Goal: Obtain resource: Obtain resource

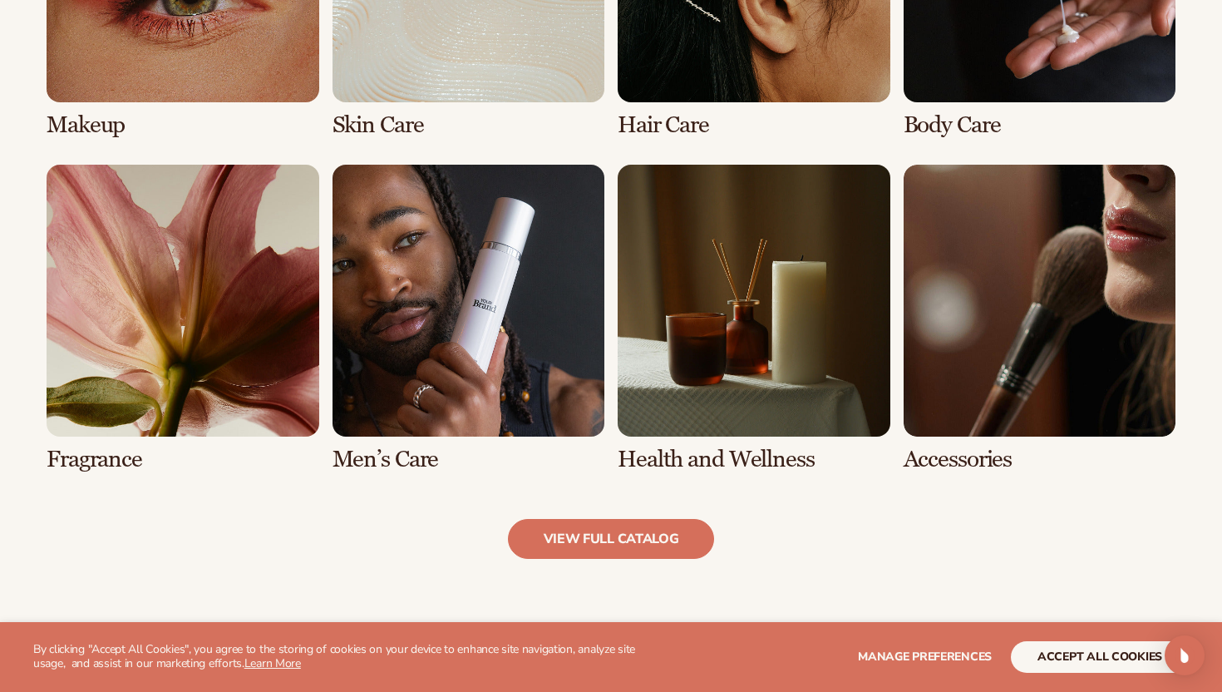
scroll to position [1472, 0]
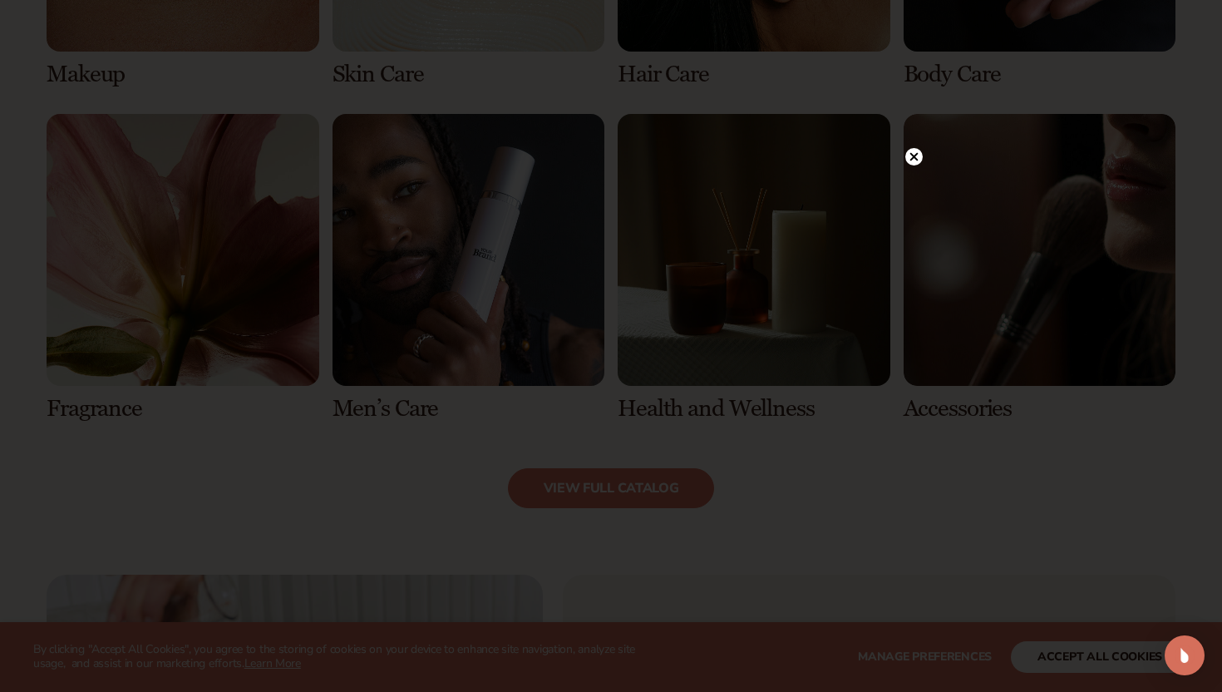
click at [926, 156] on div at bounding box center [611, 346] width 1222 height 692
click at [920, 156] on circle at bounding box center [914, 156] width 17 height 17
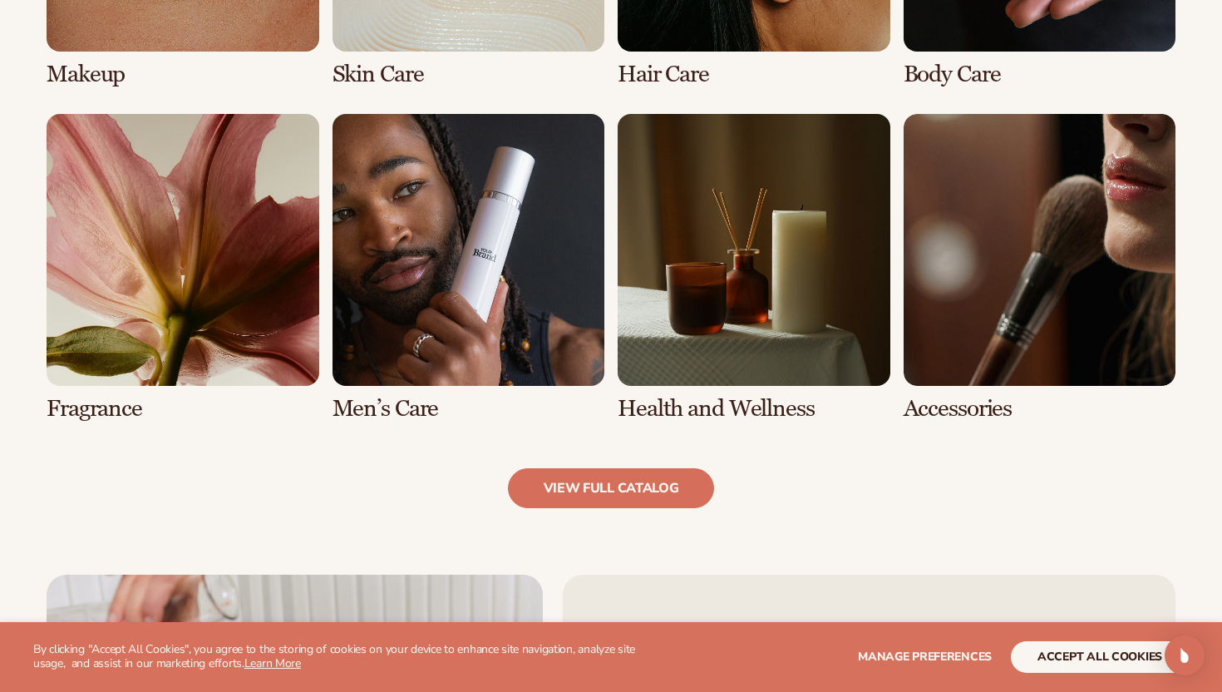
click at [491, 309] on link "6 / 8" at bounding box center [469, 268] width 273 height 308
click at [477, 335] on link "6 / 8" at bounding box center [469, 268] width 273 height 308
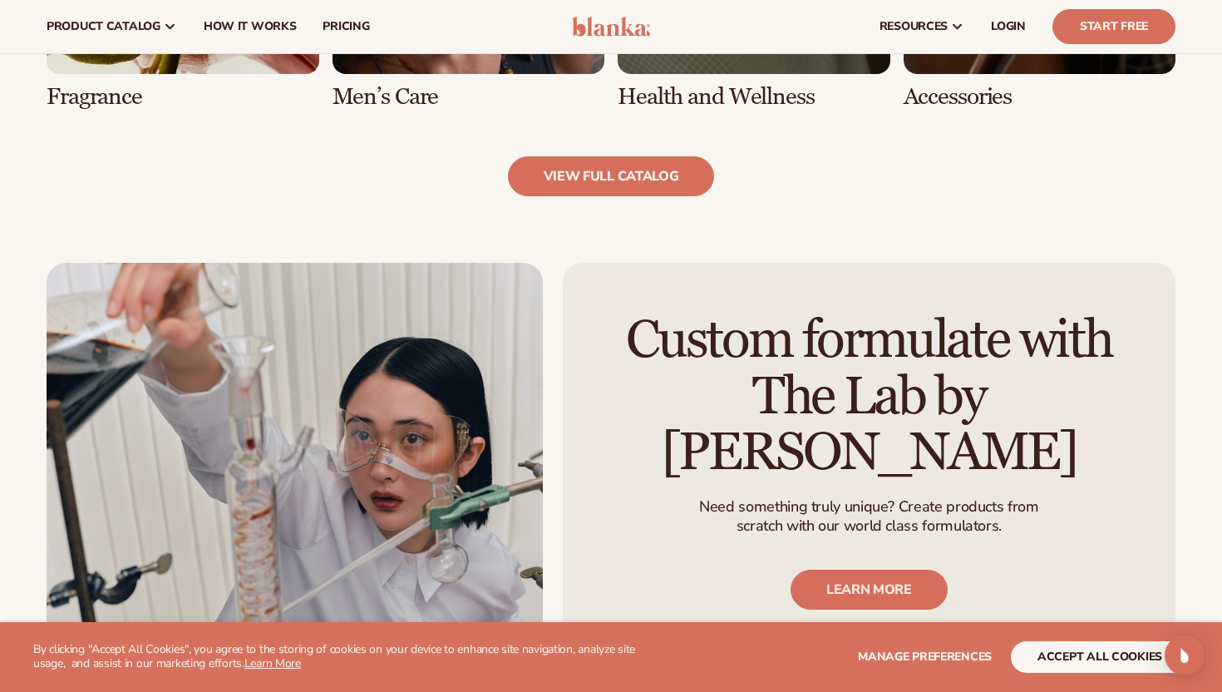
scroll to position [1729, 0]
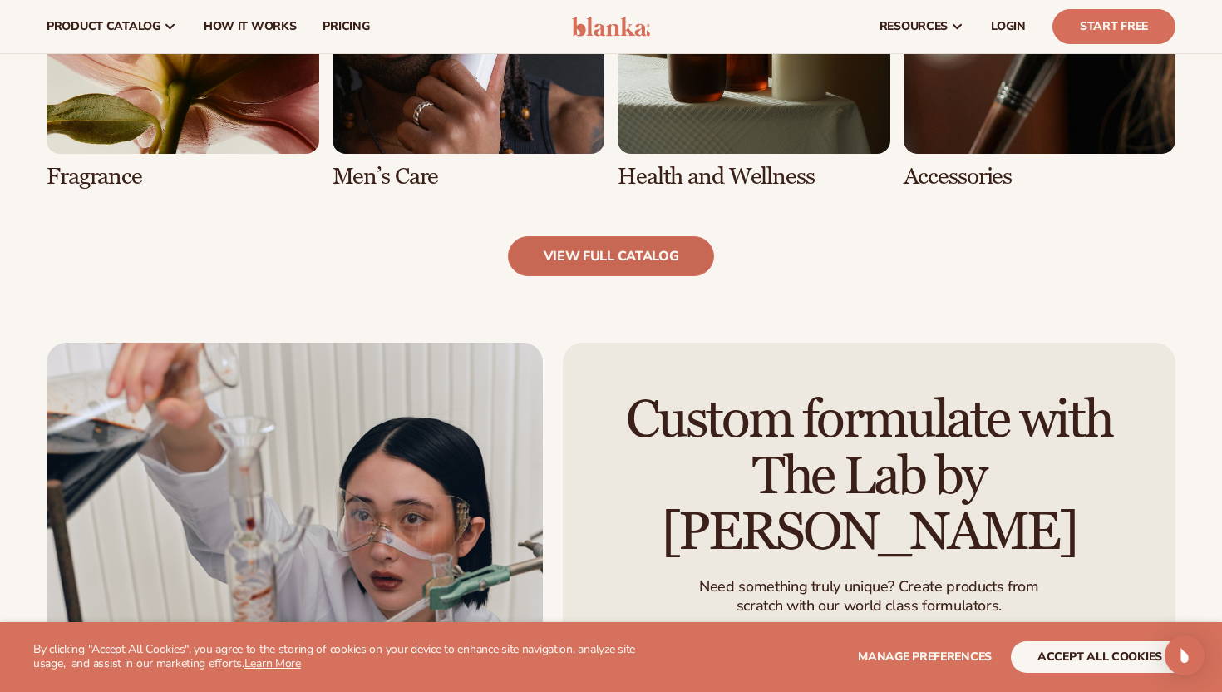
click at [630, 249] on link "view full catalog" at bounding box center [611, 256] width 207 height 40
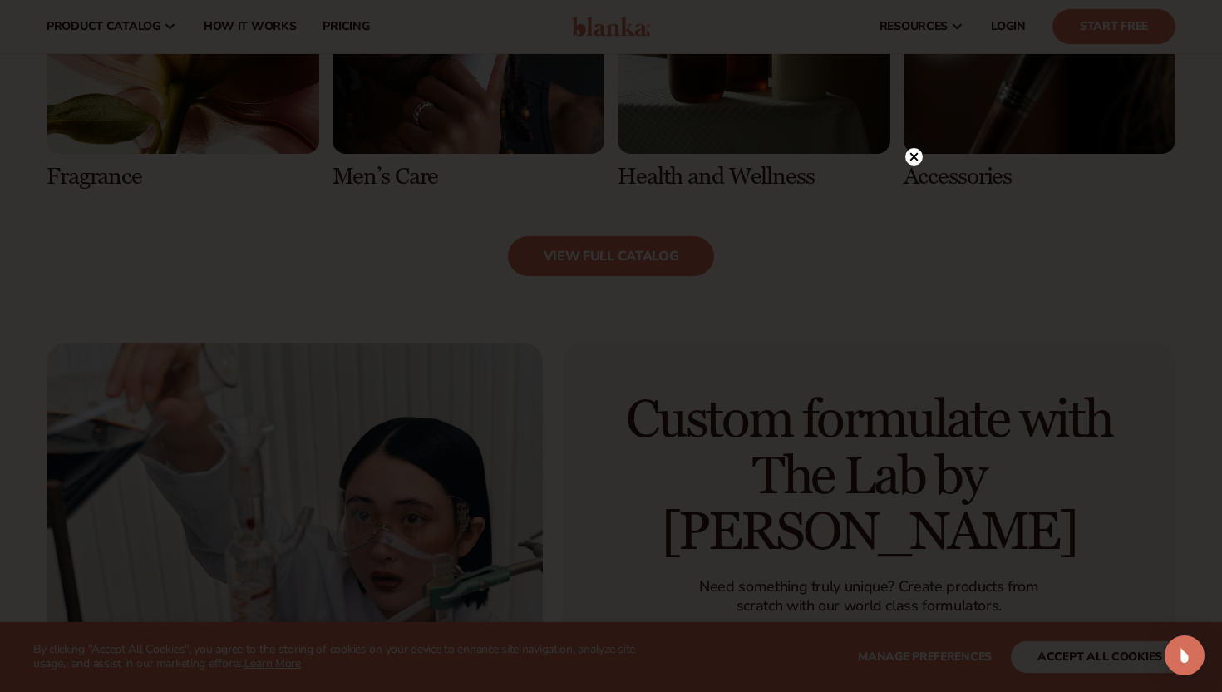
click at [906, 156] on circle at bounding box center [914, 156] width 17 height 17
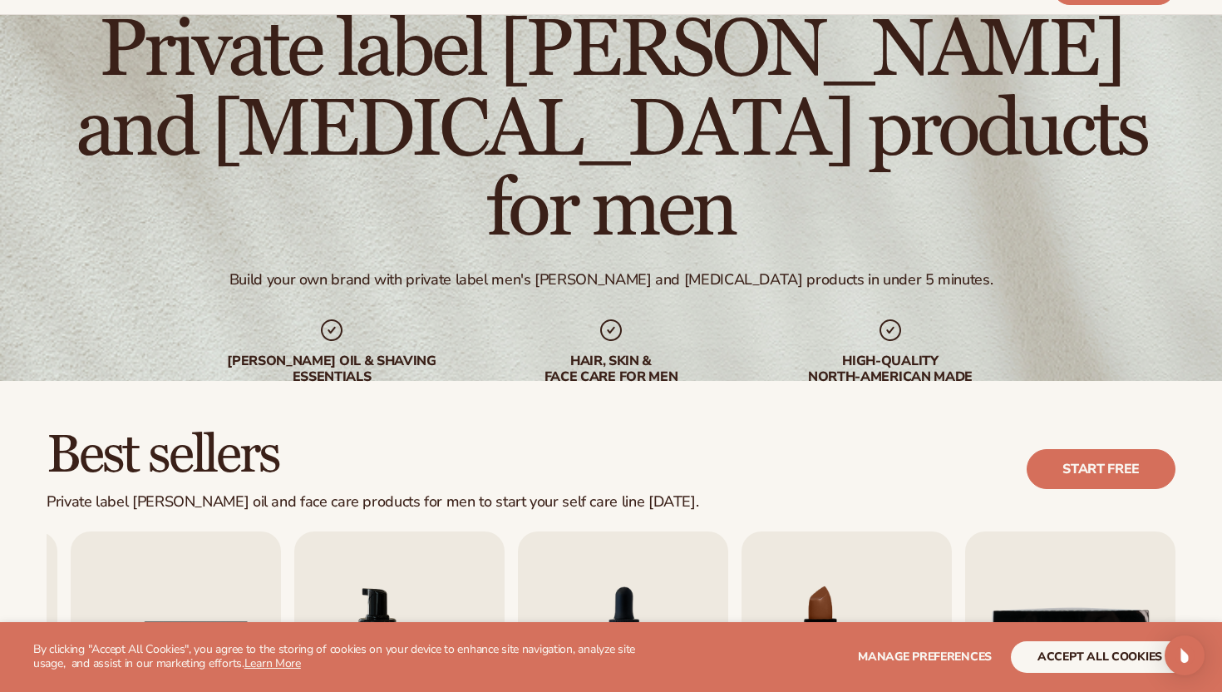
scroll to position [0, 0]
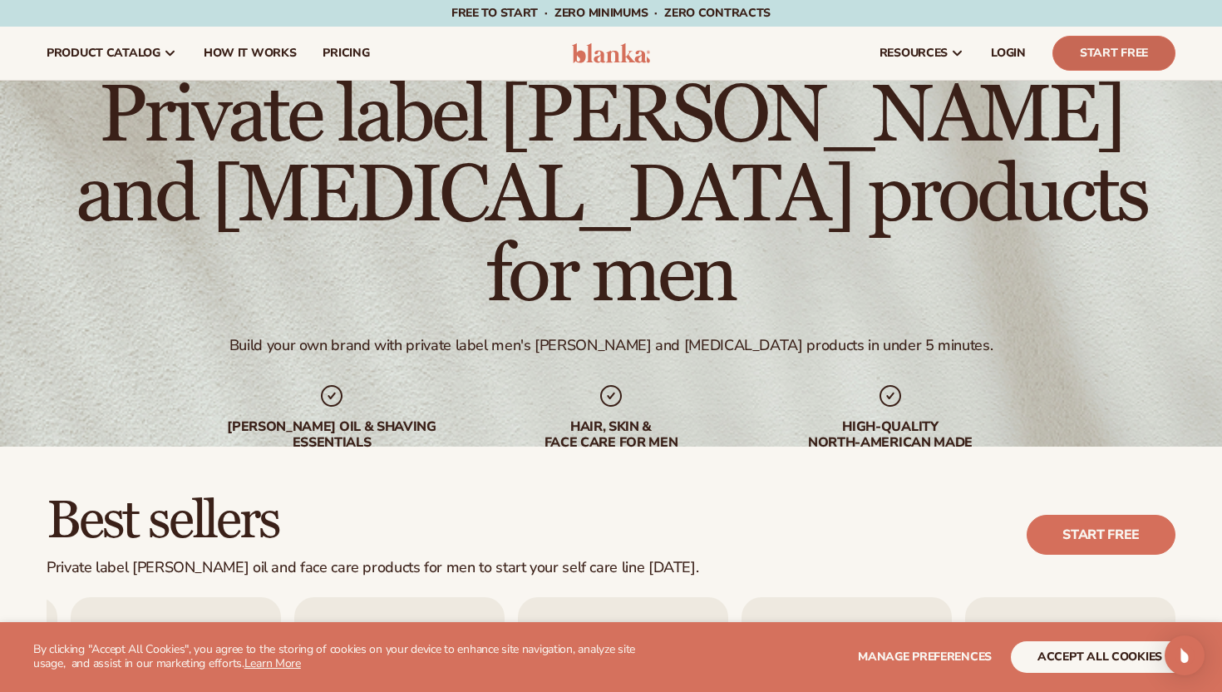
click at [1088, 39] on link "Start Free" at bounding box center [1114, 53] width 123 height 35
